Goal: Information Seeking & Learning: Learn about a topic

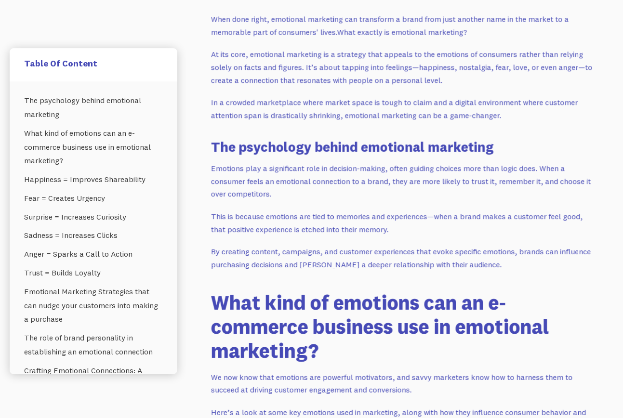
scroll to position [542, 0]
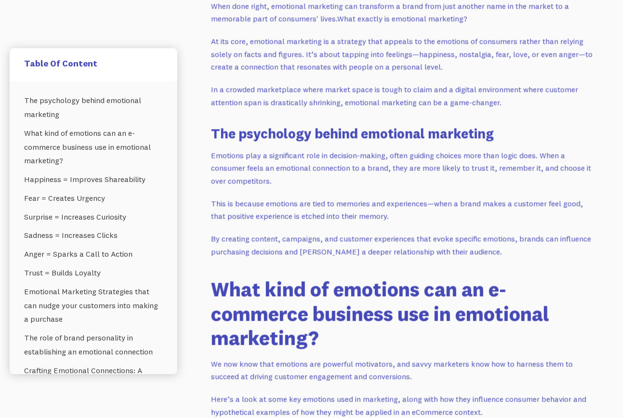
click at [283, 179] on p "Emotions play a significant role in decision-making, often guiding choices more…" at bounding box center [403, 168] width 385 height 39
click at [269, 182] on p "Emotions play a significant role in decision-making, often guiding choices more…" at bounding box center [403, 168] width 385 height 39
drag, startPoint x: 275, startPoint y: 178, endPoint x: 201, endPoint y: 153, distance: 77.8
copy p "Emotions play a significant role in decision-making, often guiding choices more…"
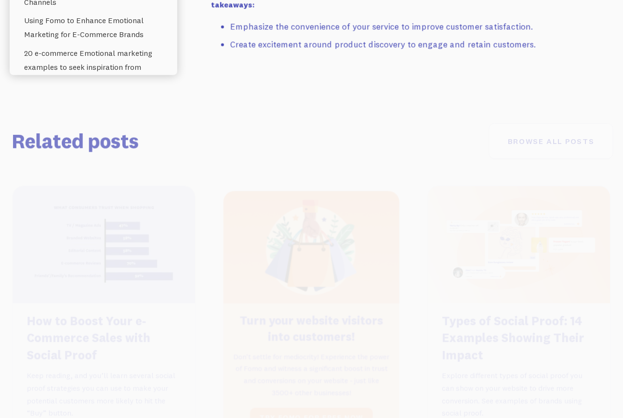
scroll to position [12874, 0]
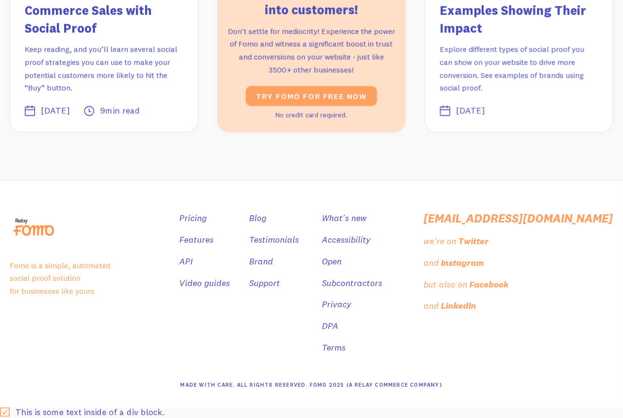
click at [347, 391] on div "Made With Care. All Rights Reserved. Fomo 2025 (A Relay Commerce Company)" at bounding box center [312, 386] width 262 height 14
drag, startPoint x: 341, startPoint y: 386, endPoint x: 318, endPoint y: 386, distance: 22.2
click at [318, 386] on div "Made With Care. All Rights Reserved. Fomo 2025 (A Relay Commerce Company)" at bounding box center [312, 386] width 262 height 14
drag, startPoint x: 318, startPoint y: 386, endPoint x: 339, endPoint y: 393, distance: 21.3
click at [339, 393] on div "Made With Care. All Rights Reserved. Fomo 2025 (A Relay Commerce Company)" at bounding box center [312, 386] width 262 height 14
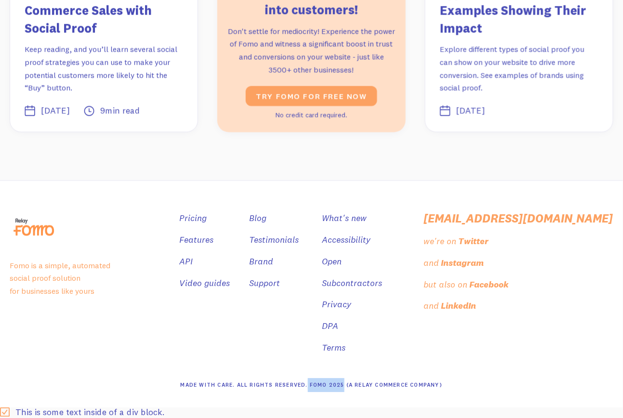
drag, startPoint x: 343, startPoint y: 384, endPoint x: 308, endPoint y: 386, distance: 35.2
click at [308, 386] on div "Made With Care. All Rights Reserved. Fomo 2025 (A Relay Commerce Company)" at bounding box center [312, 386] width 262 height 14
copy div "Fomo 2025"
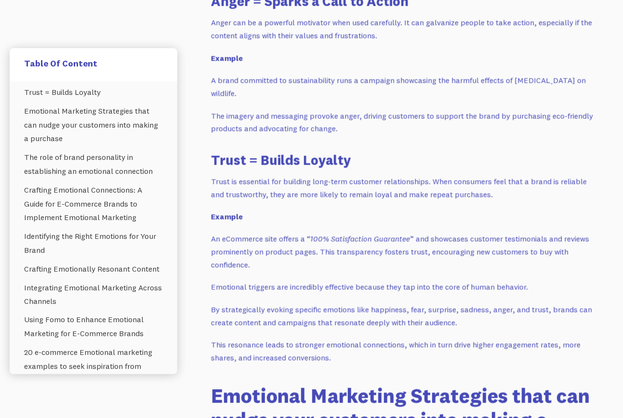
scroll to position [0, 0]
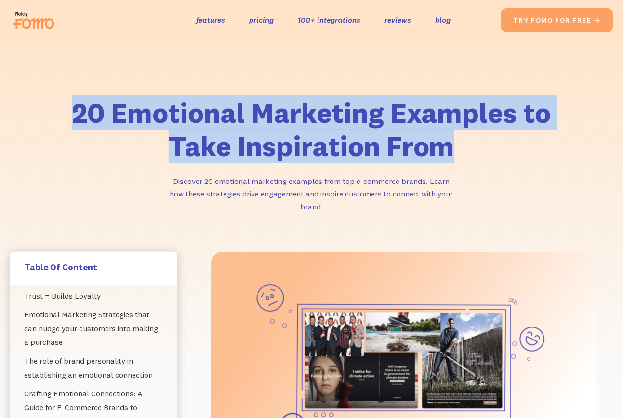
drag, startPoint x: 477, startPoint y: 154, endPoint x: 47, endPoint y: 109, distance: 432.4
click at [47, 109] on div "20 Emotional Marketing Examples to Take Inspiration From Discover 20 emotional …" at bounding box center [311, 170] width 623 height 163
copy h1 "20 Emotional Marketing Examples to Take Inspiration From"
